Goal: Information Seeking & Learning: Learn about a topic

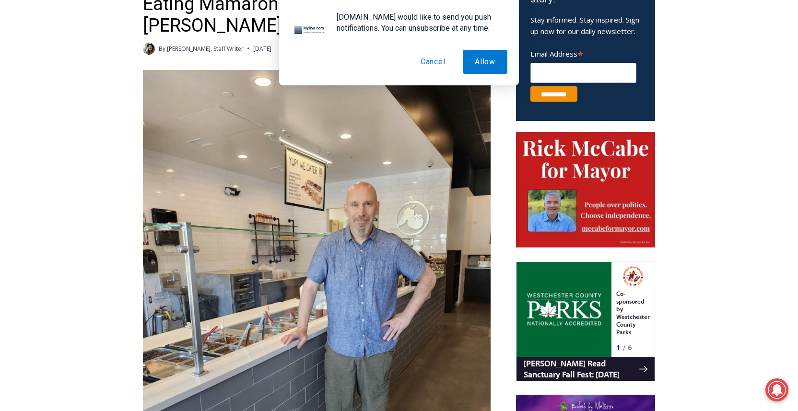
scroll to position [354, 0]
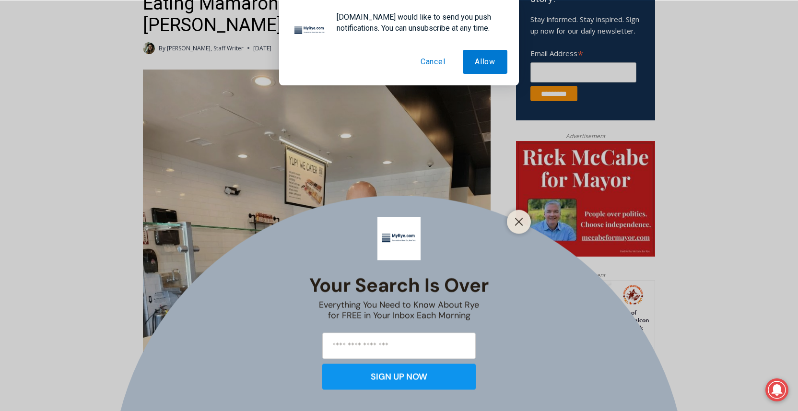
click at [436, 62] on button "Cancel" at bounding box center [432, 62] width 49 height 24
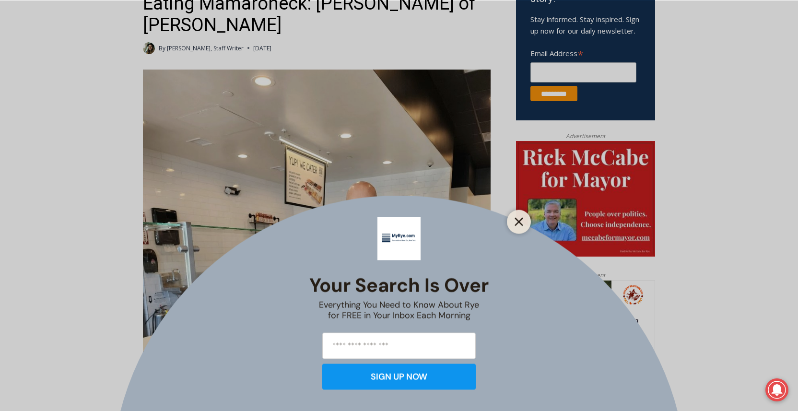
click at [514, 219] on icon "Close" at bounding box center [518, 221] width 9 height 9
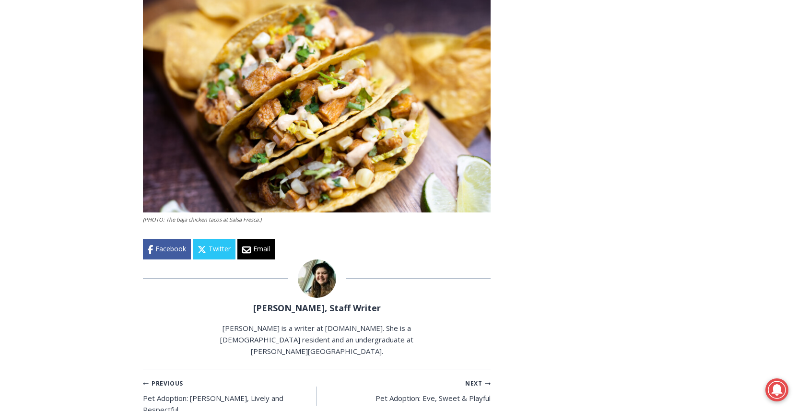
scroll to position [2131, 0]
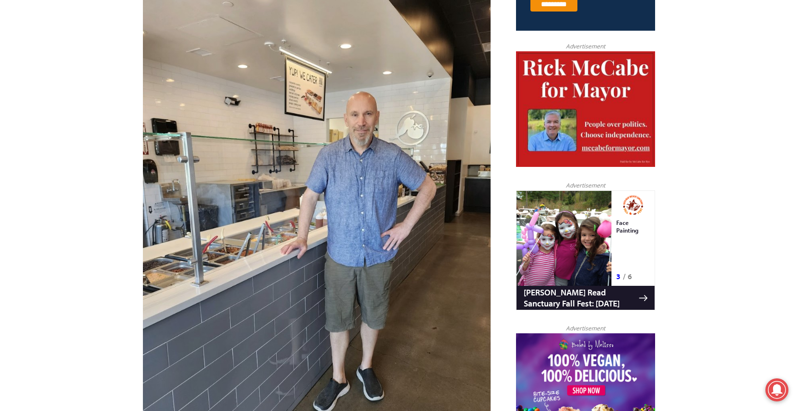
scroll to position [447, 0]
